Goal: Task Accomplishment & Management: Use online tool/utility

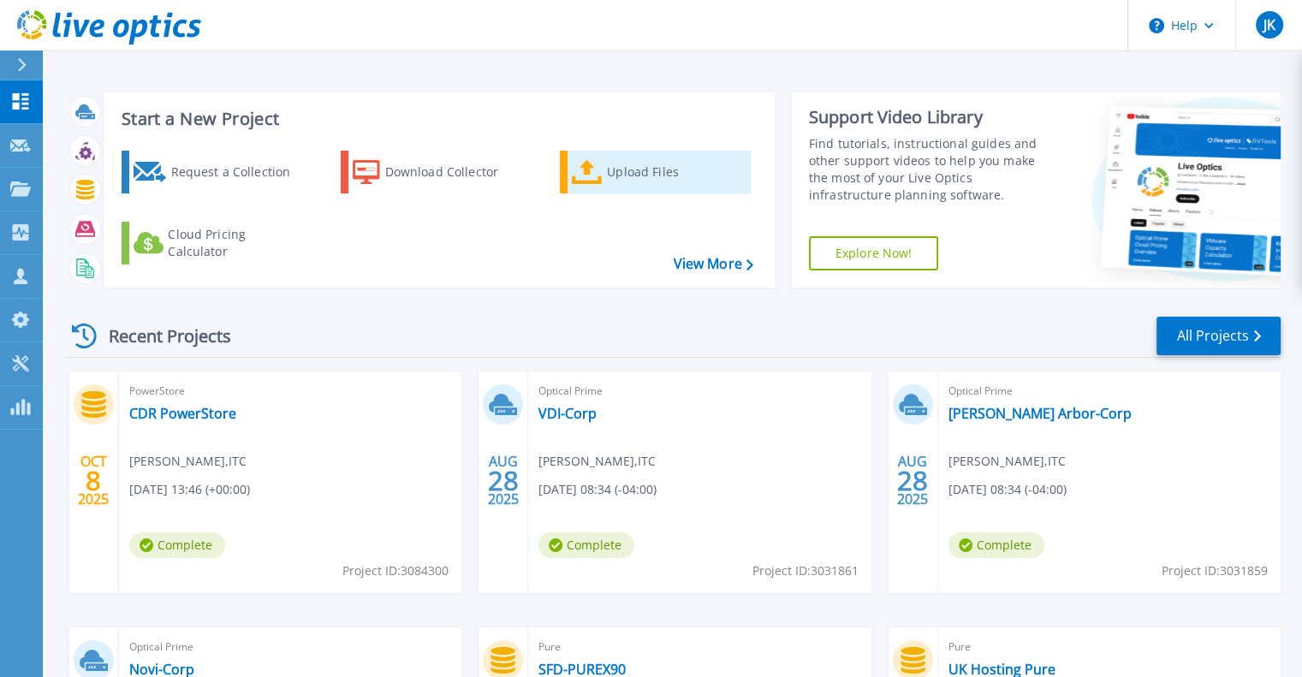
click at [639, 165] on div "Upload Files" at bounding box center [675, 172] width 137 height 34
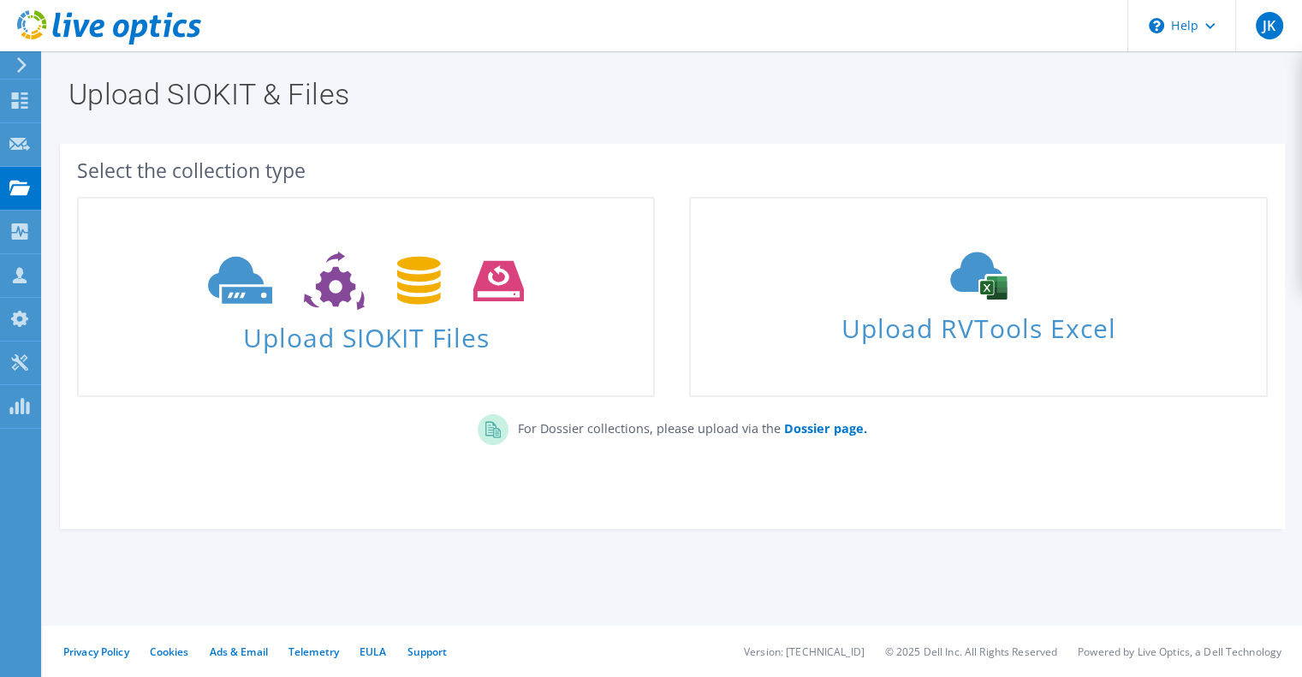
click at [816, 472] on div "Select the collection type Upload SIOKIT Files" at bounding box center [672, 327] width 1225 height 351
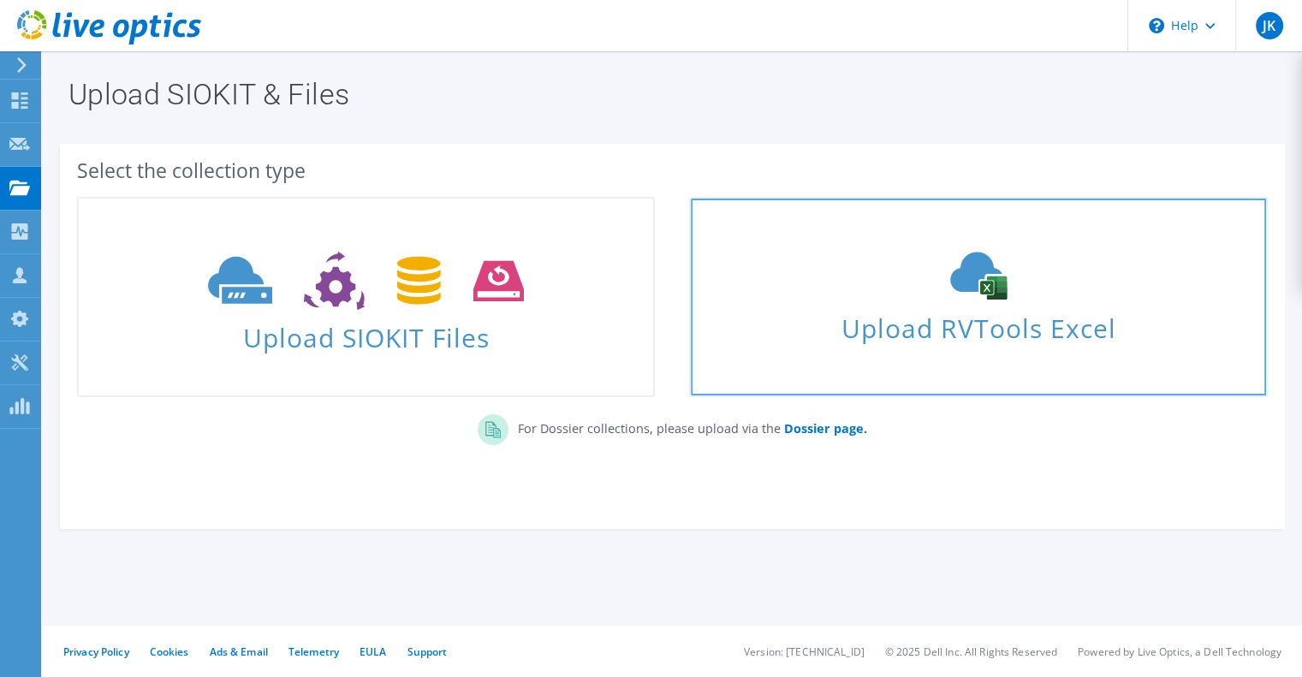
click at [953, 341] on span "Upload RVTools Excel" at bounding box center [978, 324] width 574 height 37
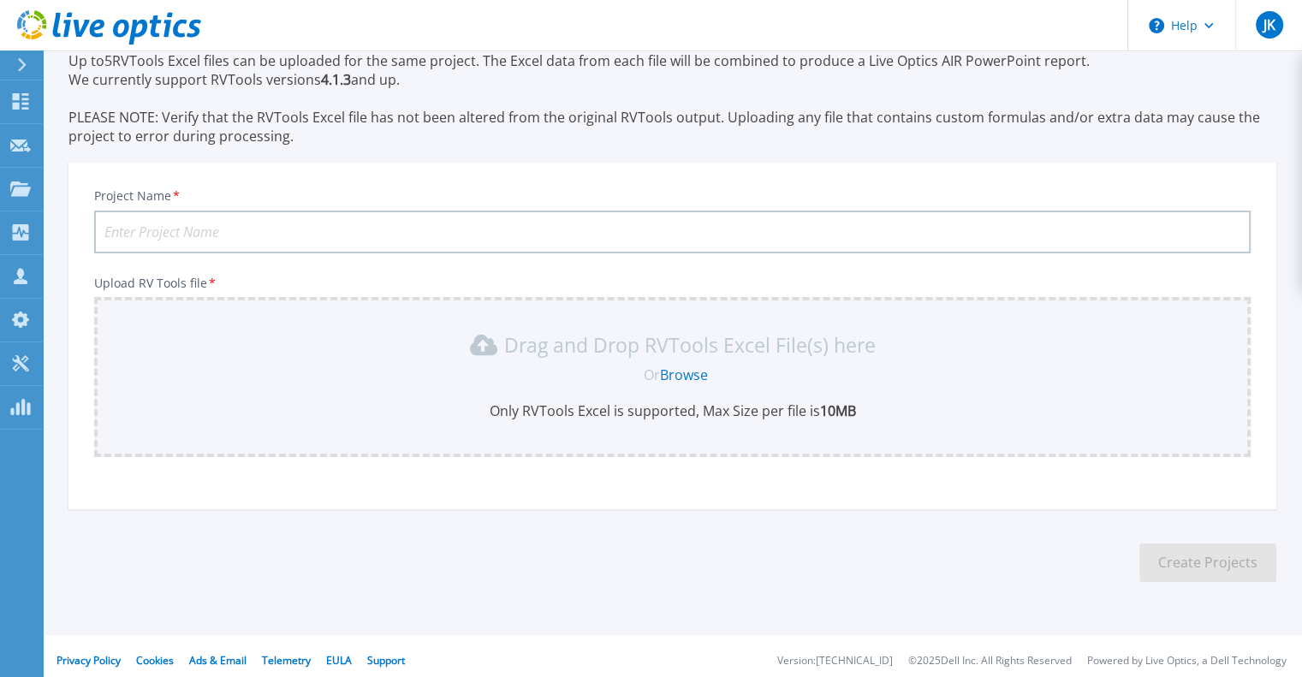
scroll to position [79, 0]
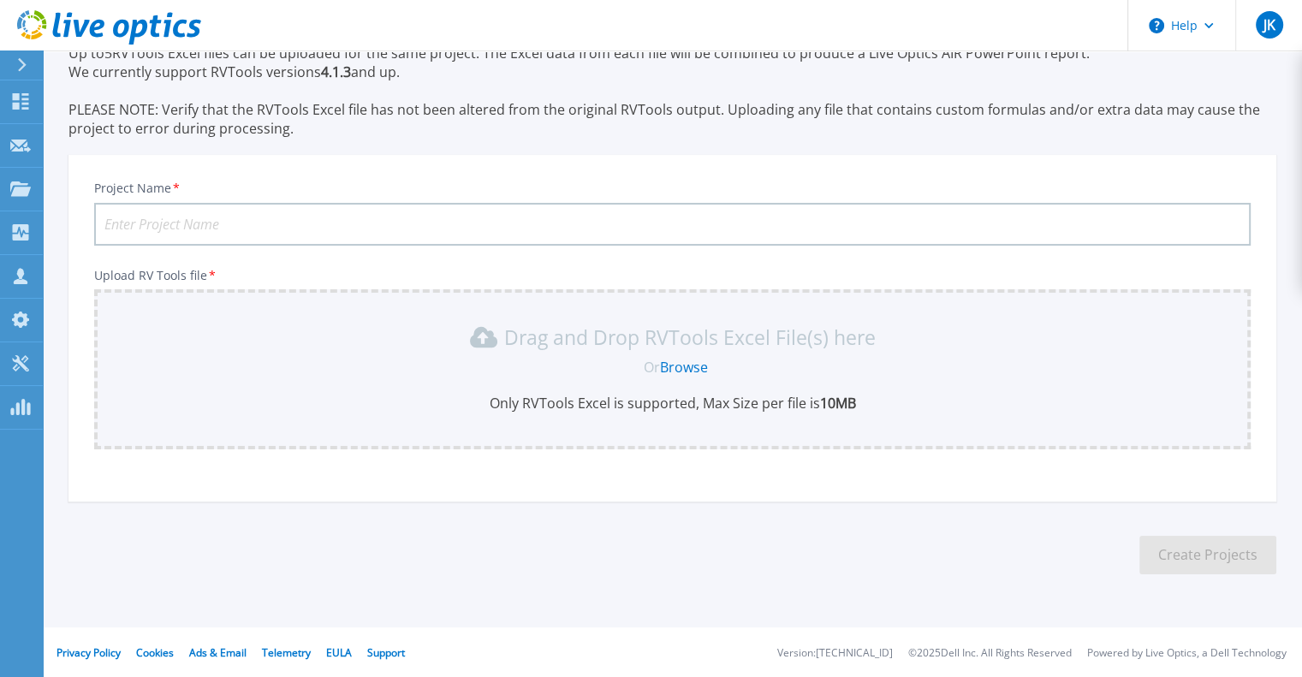
click at [798, 222] on input "Project Name *" at bounding box center [672, 224] width 1156 height 43
type input "test project"
click at [716, 353] on div "Drag and Drop RVTools Excel File(s) here Or Browse Only RVTools Excel is suppor…" at bounding box center [672, 368] width 1136 height 89
click at [688, 368] on link "Browse" at bounding box center [684, 367] width 48 height 19
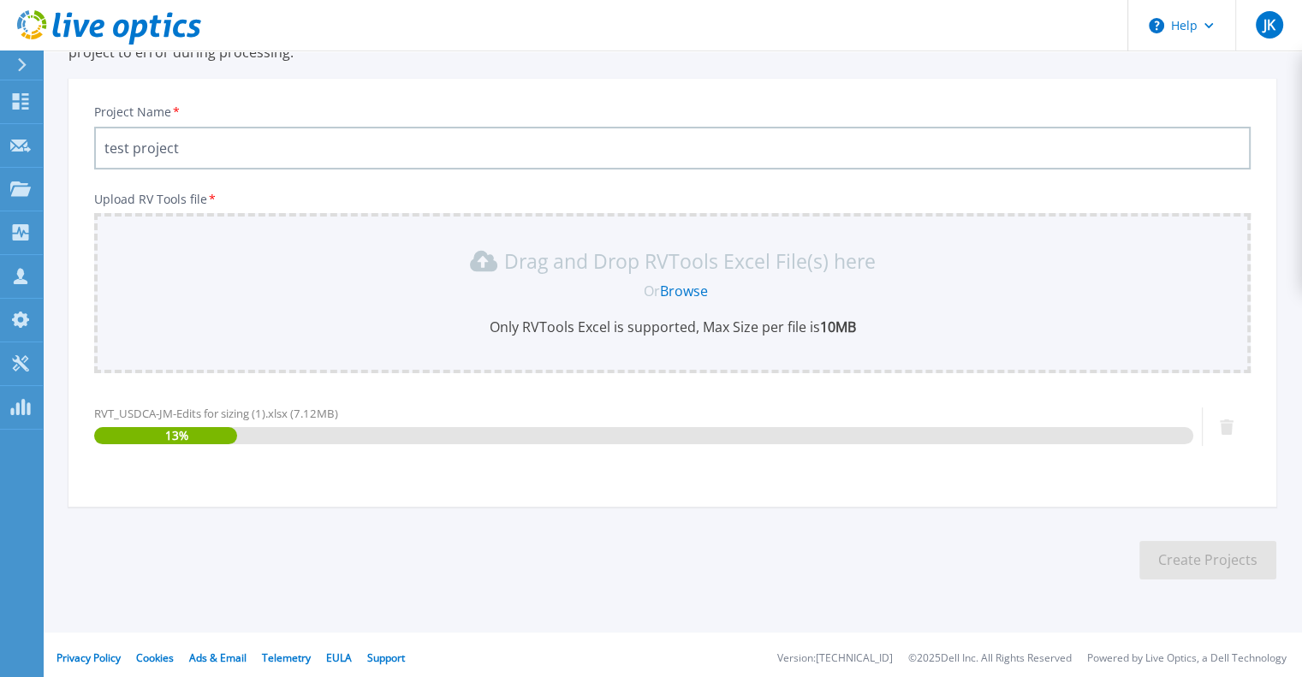
scroll to position [160, 0]
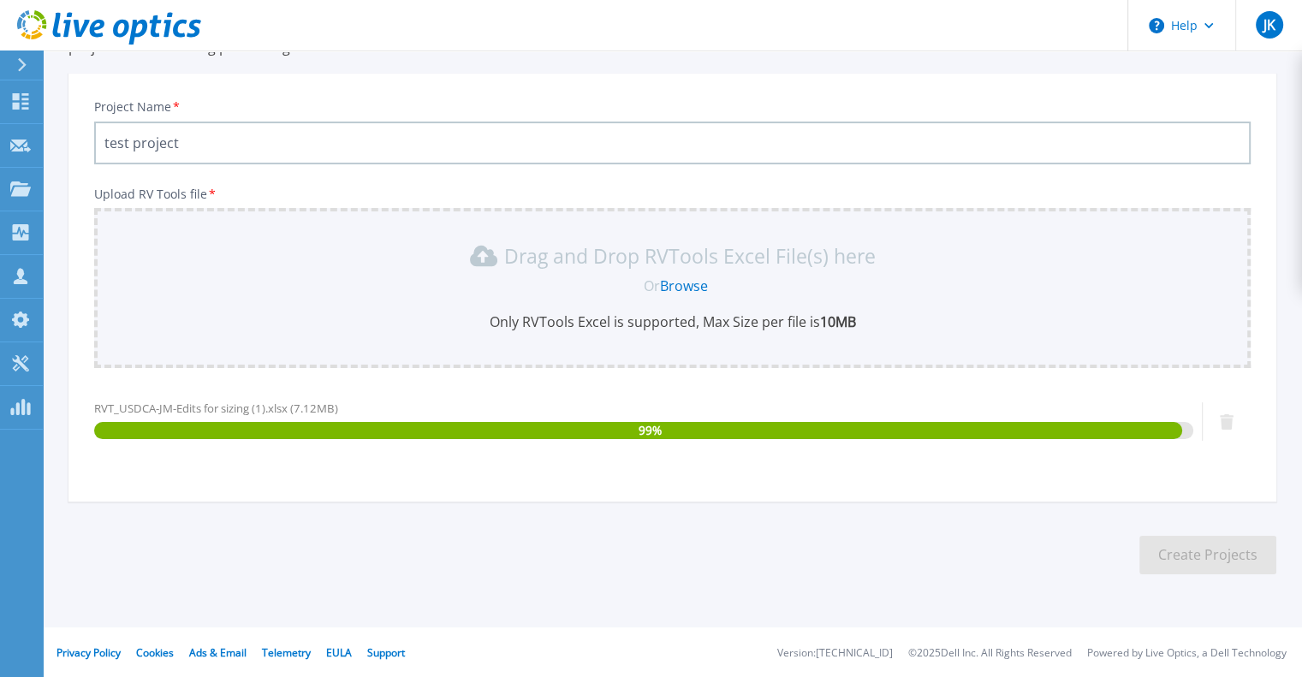
click at [801, 457] on div "RVT_USDCA-JM-Edits for sizing (1).xlsx (7.12MB) 99 %" at bounding box center [643, 436] width 1099 height 73
click at [793, 454] on div "RVT_USDCA-JM-Edits for sizing (1).xlsx (7.12MB) 99 %" at bounding box center [643, 436] width 1099 height 73
